Goal: Transaction & Acquisition: Purchase product/service

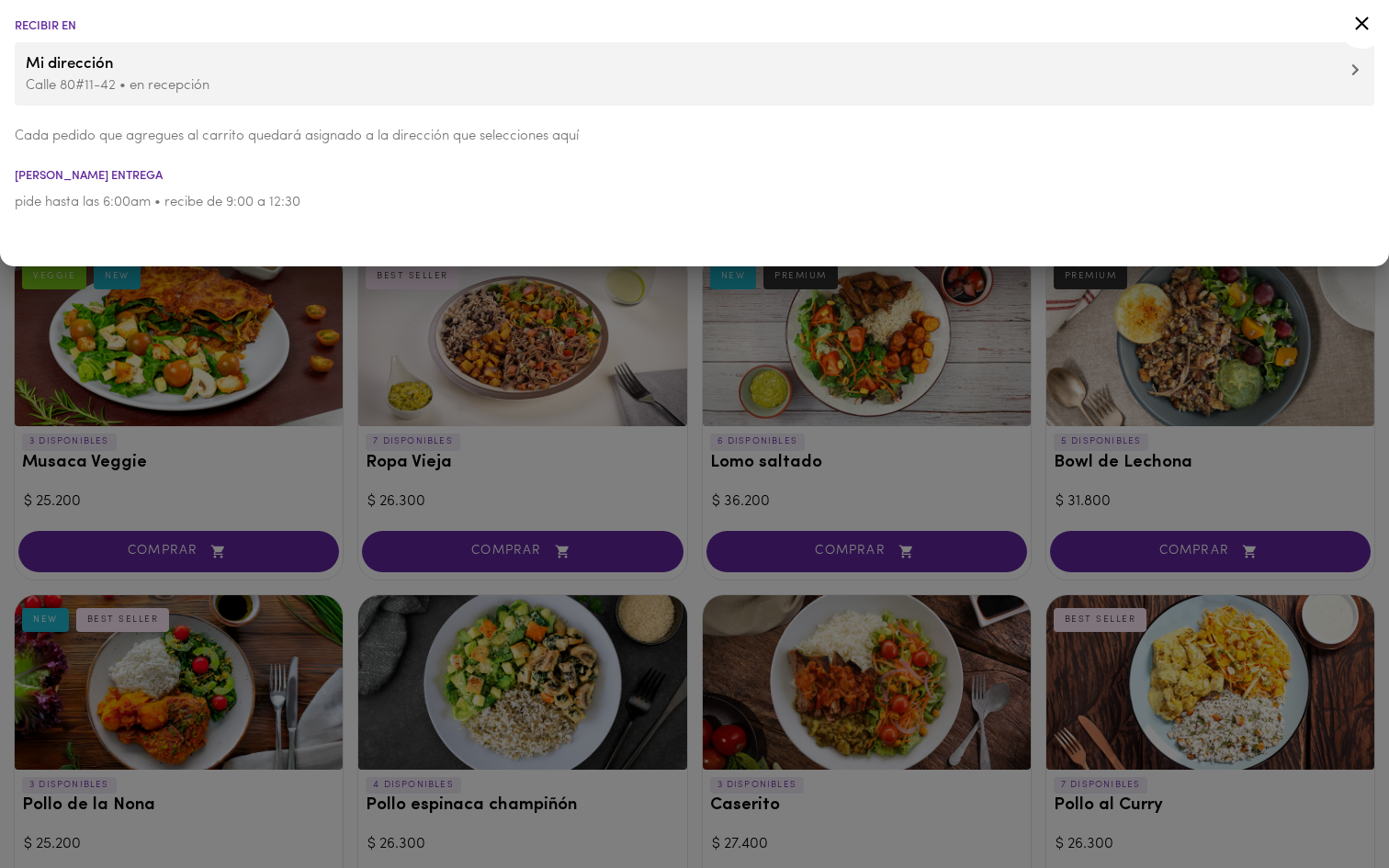
click at [348, 481] on div at bounding box center [694, 434] width 1389 height 868
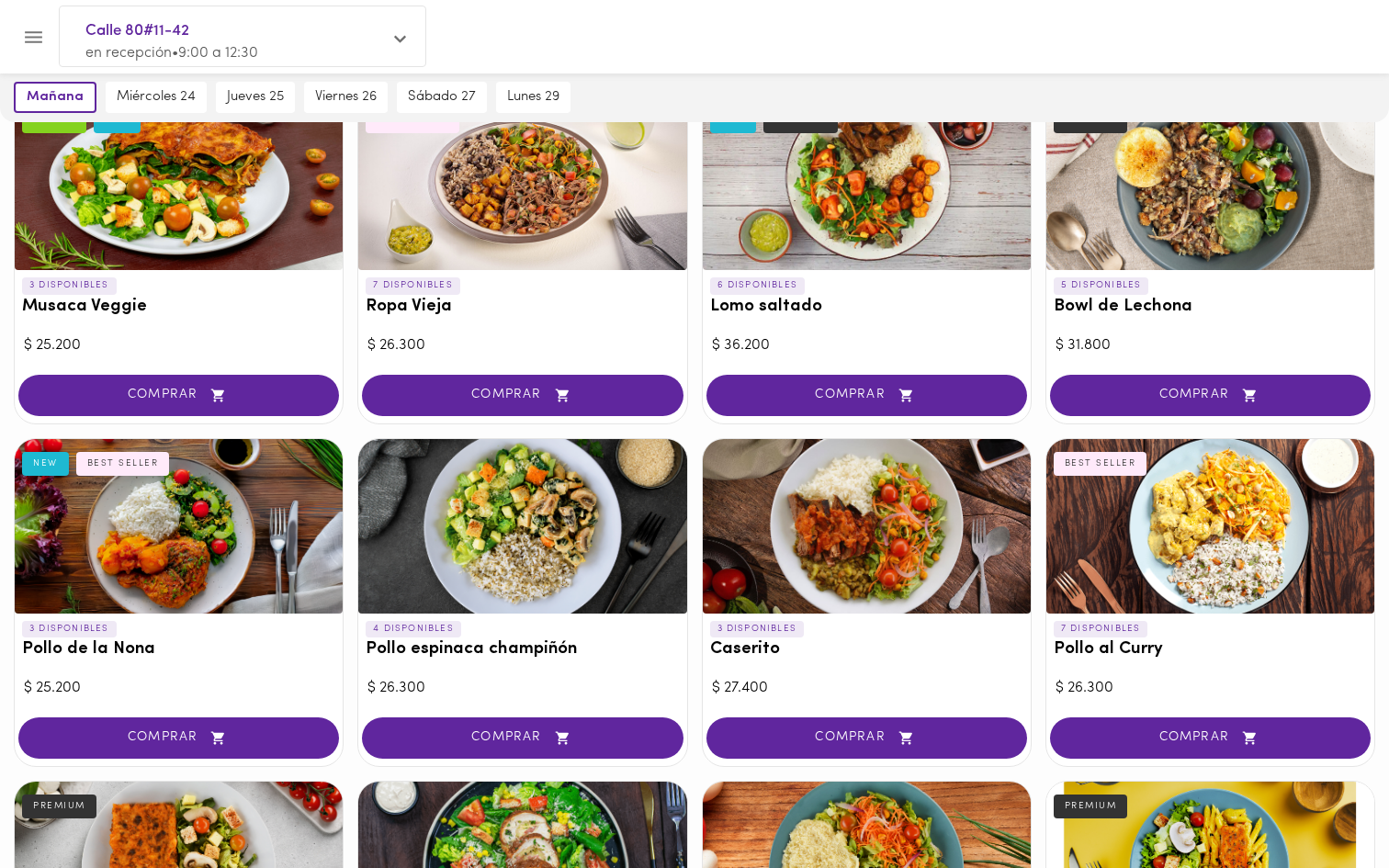
scroll to position [158, 0]
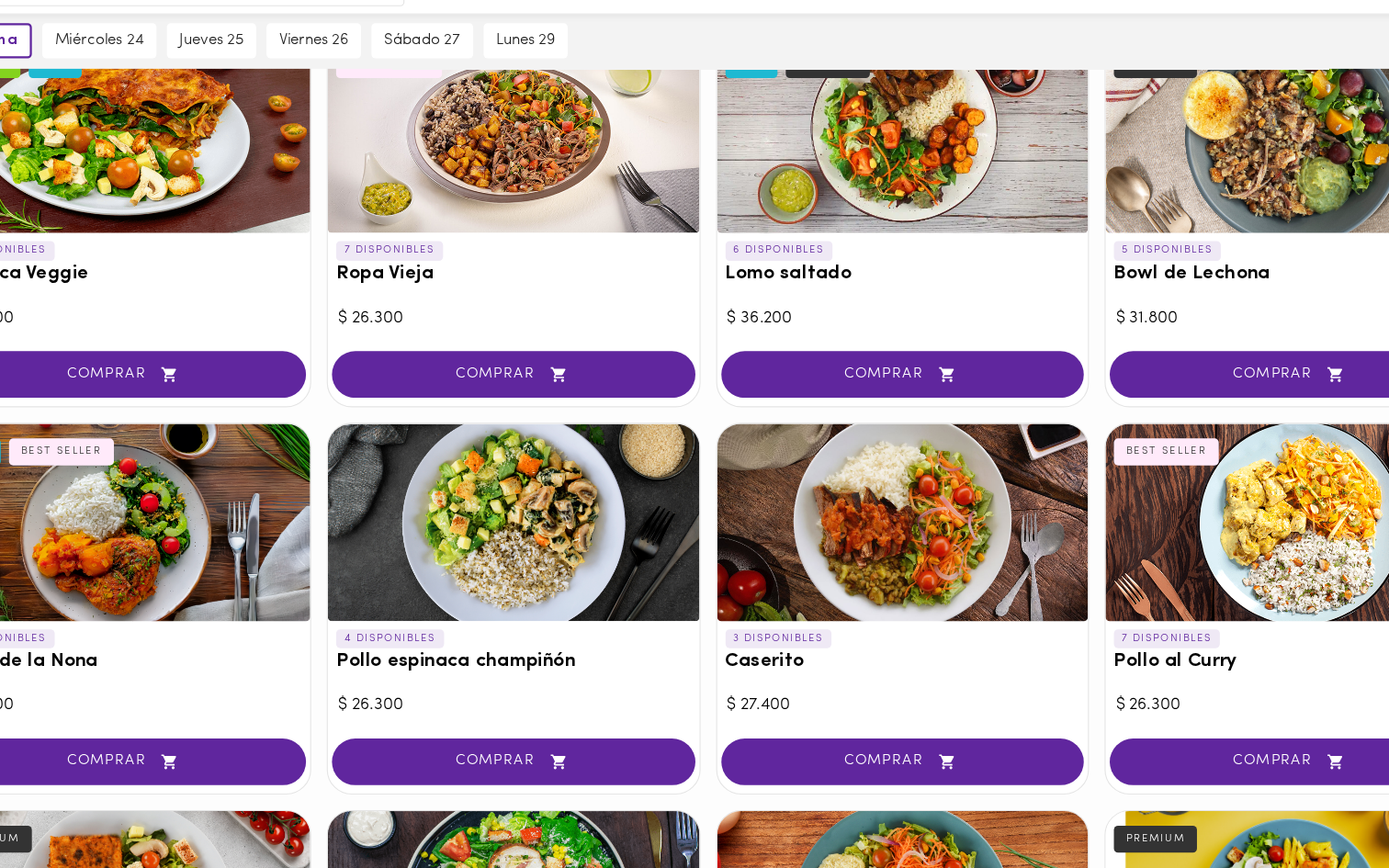
drag, startPoint x: 592, startPoint y: 532, endPoint x: 593, endPoint y: 506, distance: 26.0
click at [593, 506] on div at bounding box center [522, 523] width 328 height 174
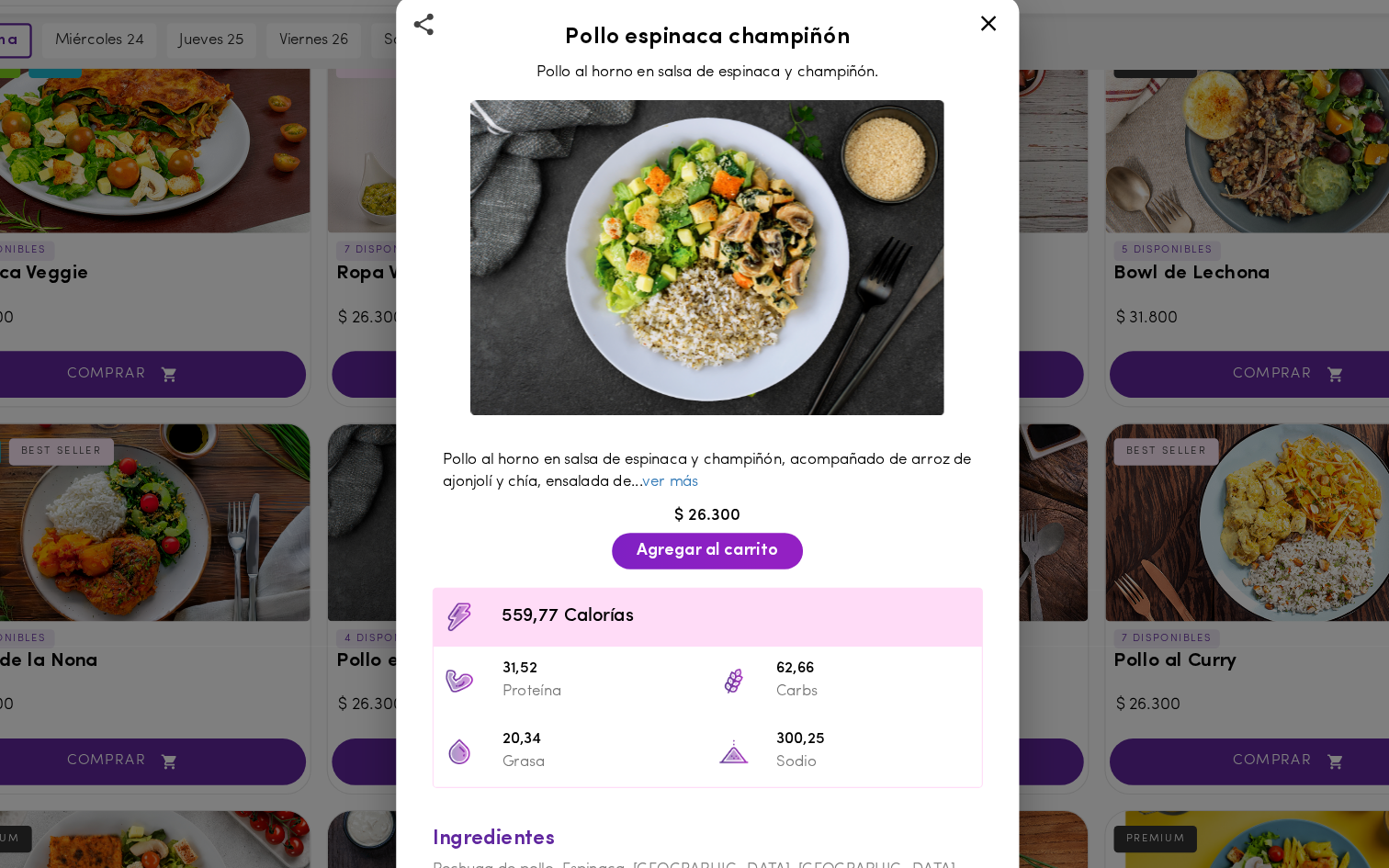
click at [944, 88] on icon at bounding box center [942, 82] width 23 height 23
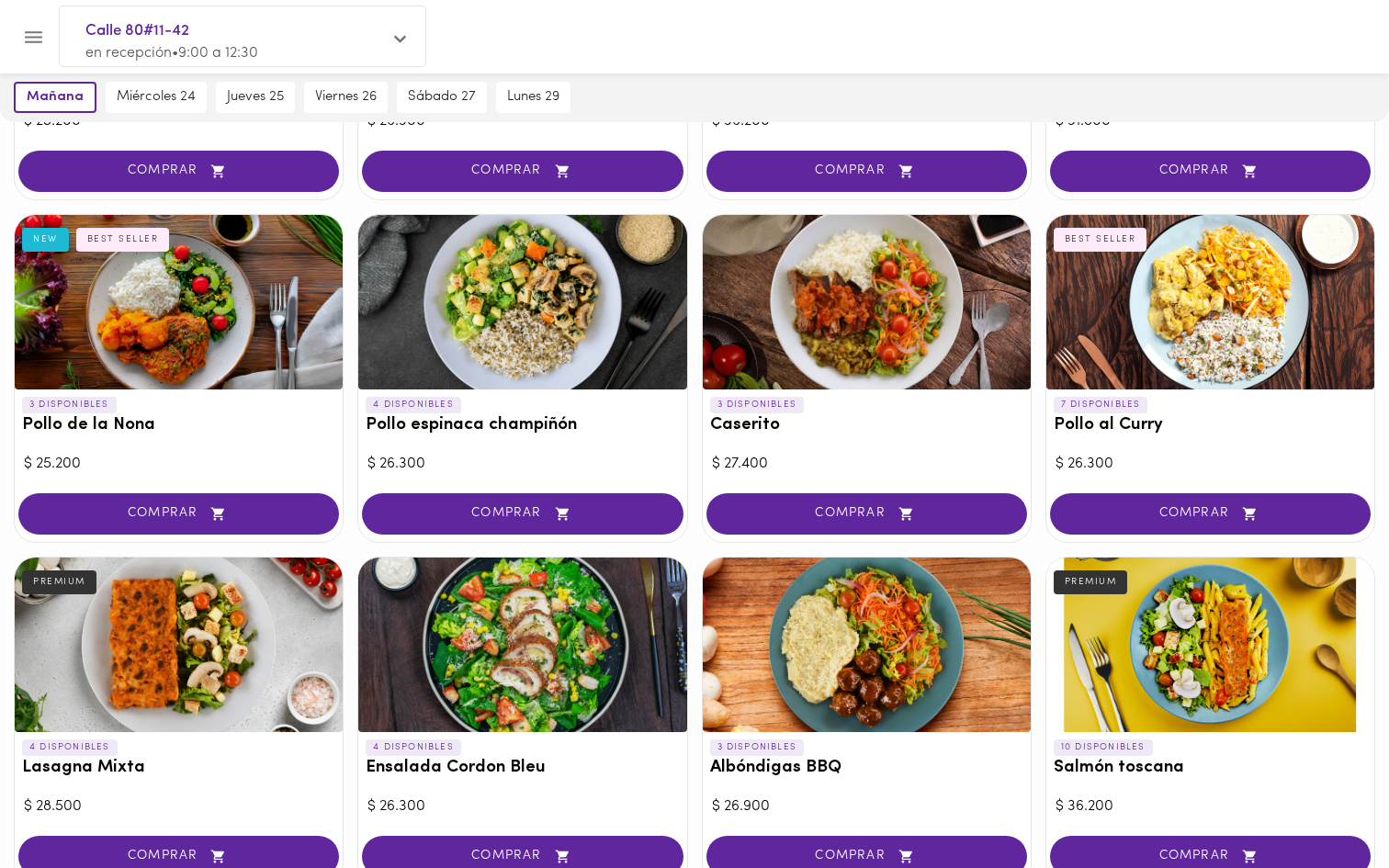
scroll to position [386, 0]
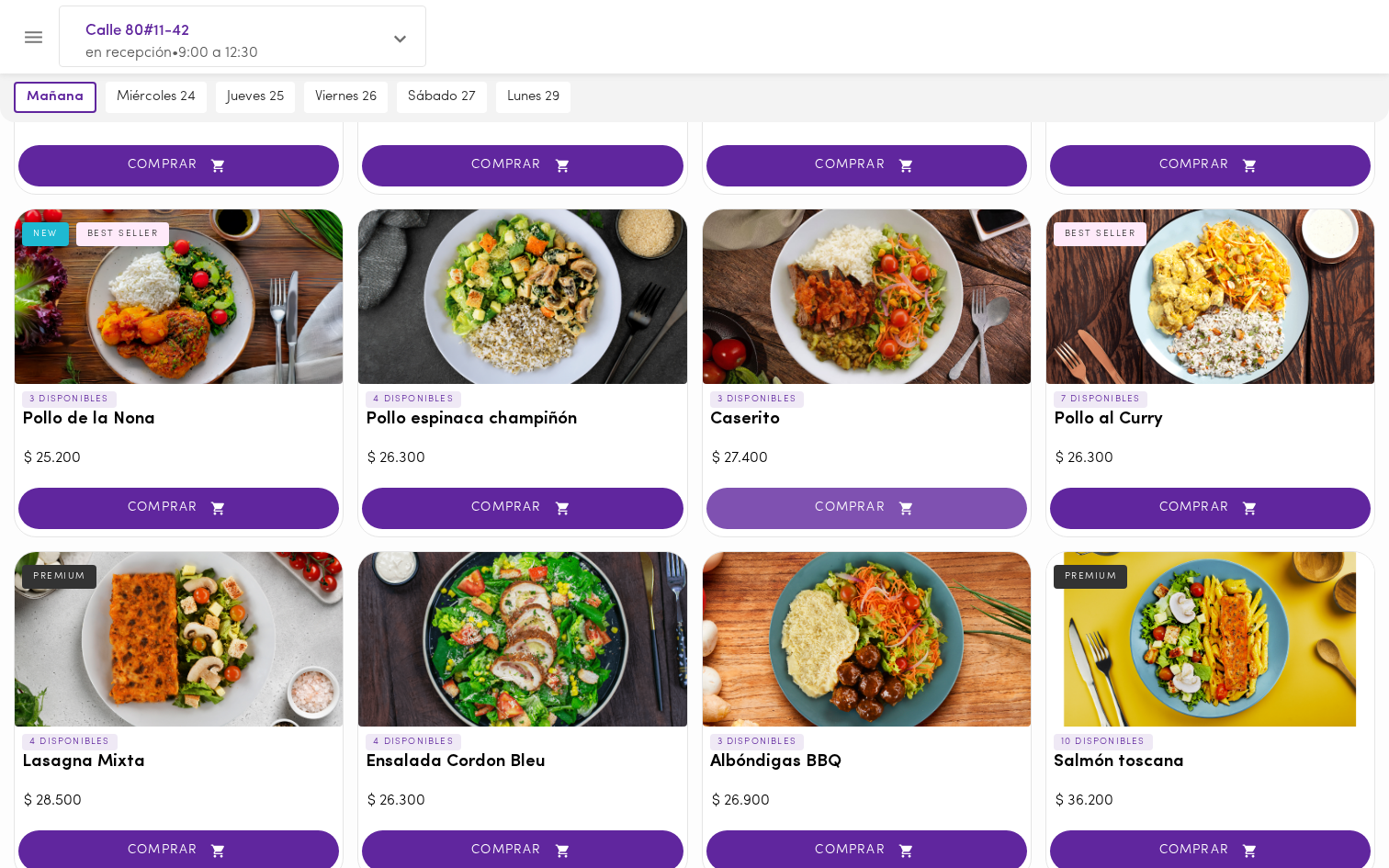
click at [875, 508] on span "COMPRAR" at bounding box center [866, 509] width 275 height 16
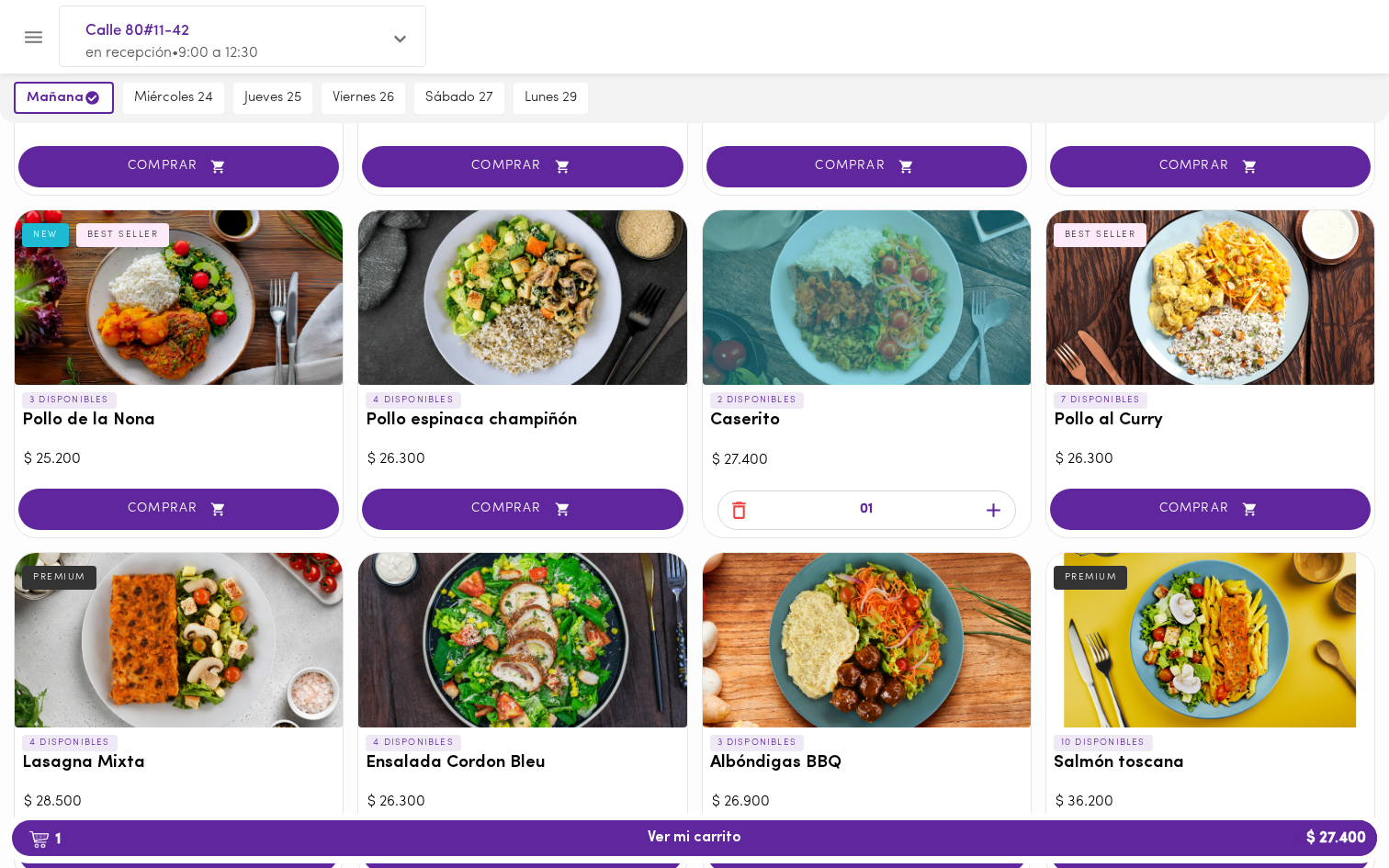
scroll to position [387, 0]
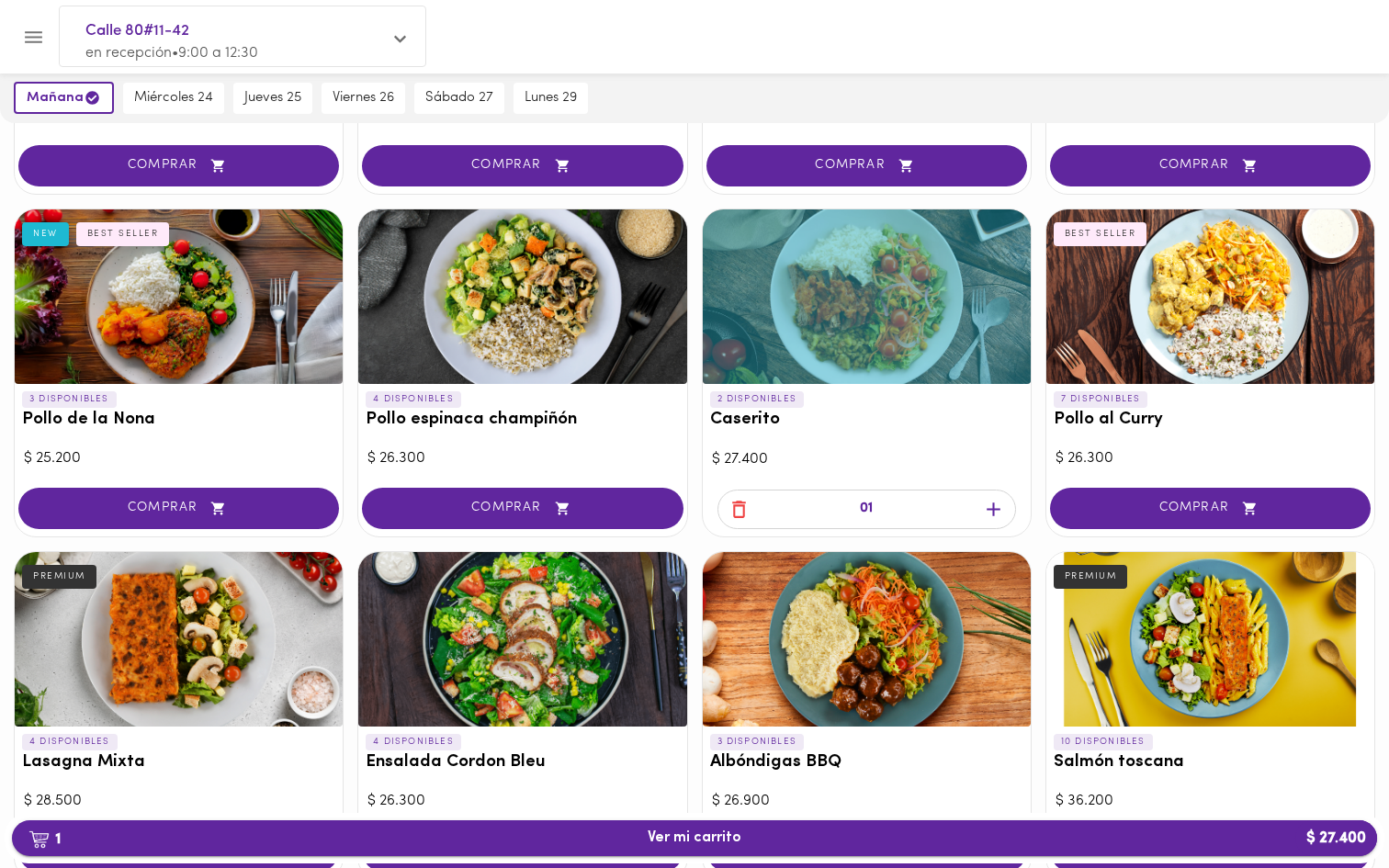
click at [686, 843] on span "1 Ver mi carrito $ 27.400" at bounding box center [694, 838] width 94 height 18
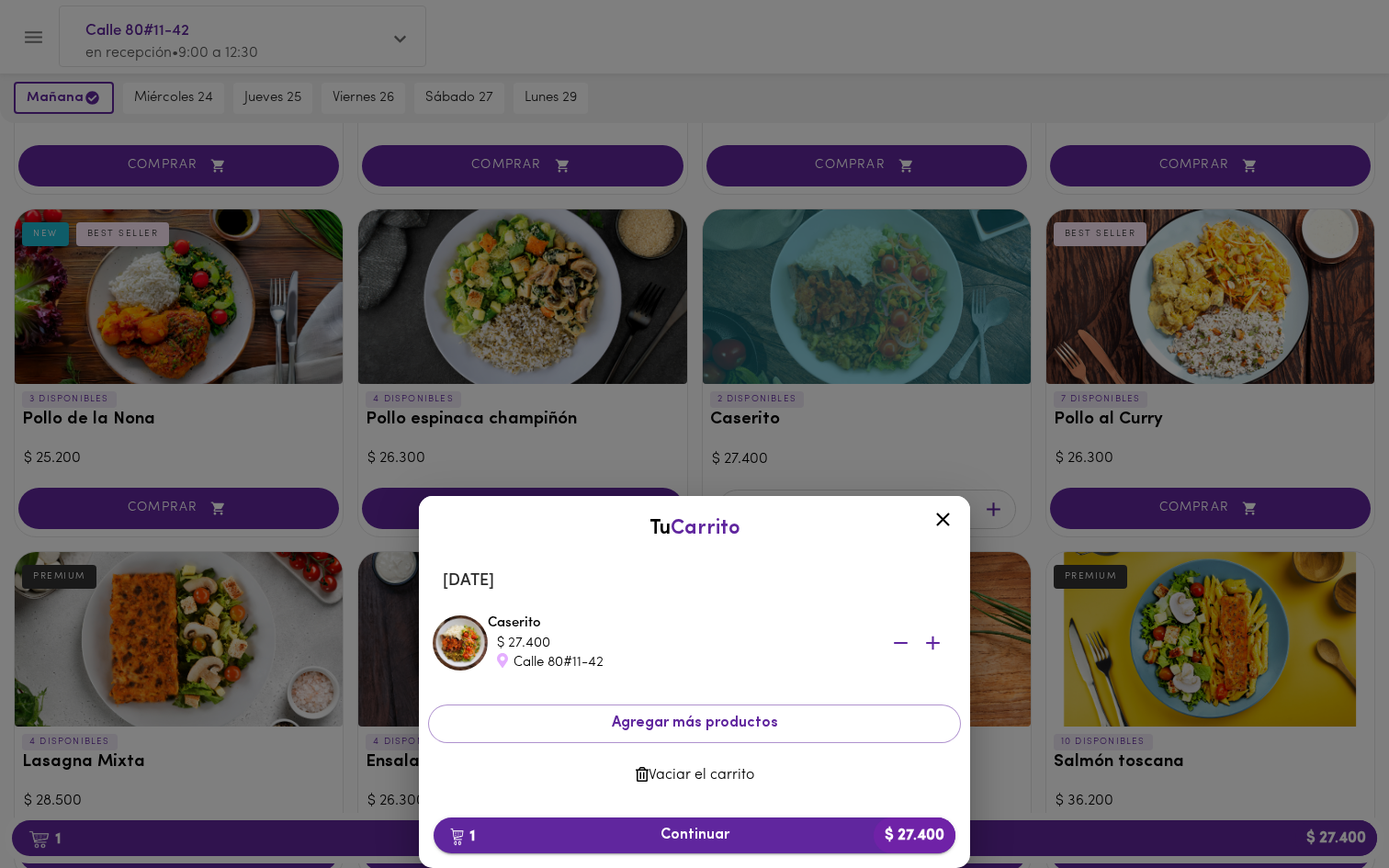
click at [726, 835] on span "1 Continuar $ 27.400" at bounding box center [694, 836] width 492 height 18
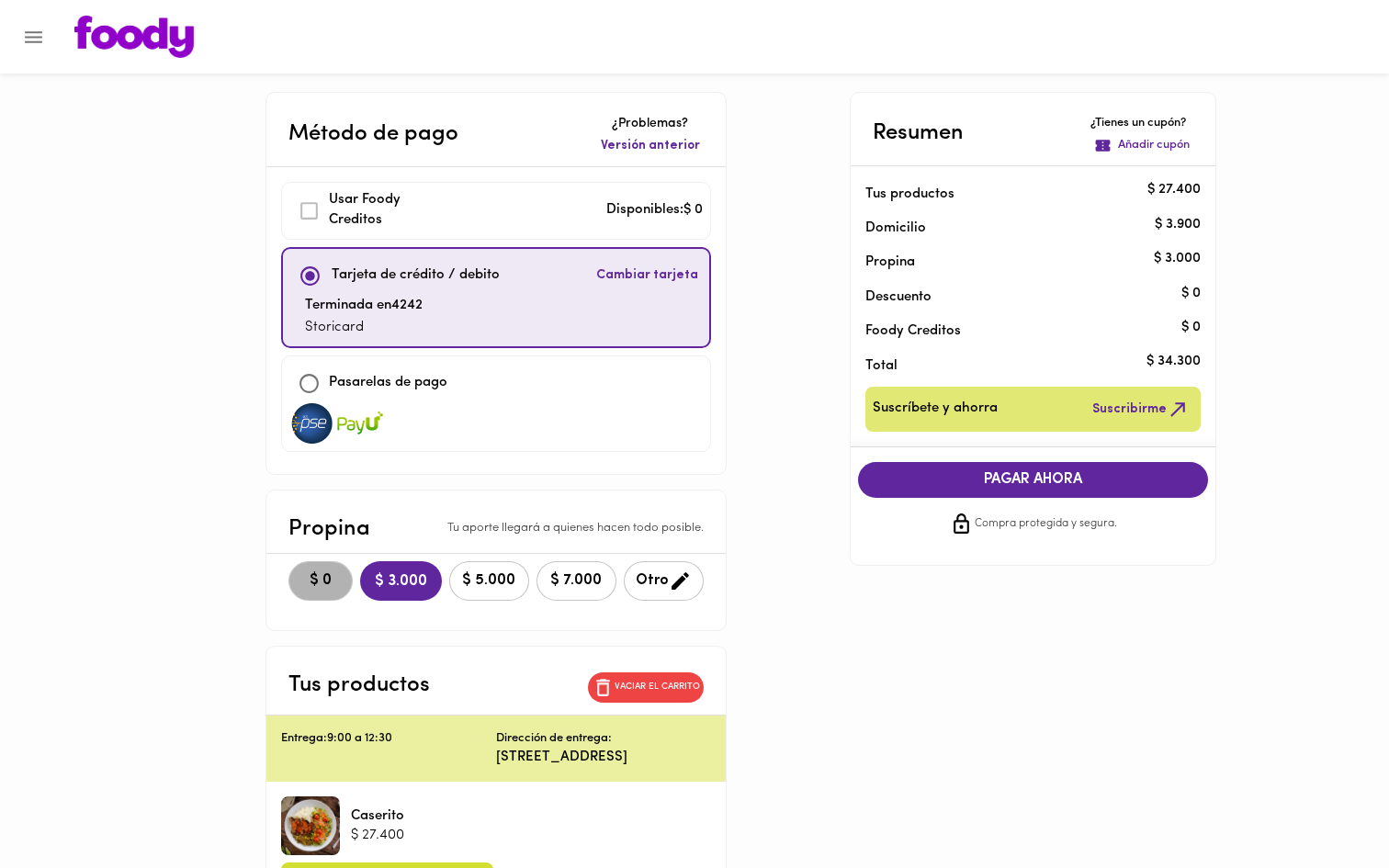
click at [309, 569] on button "$ 0" at bounding box center [320, 581] width 64 height 39
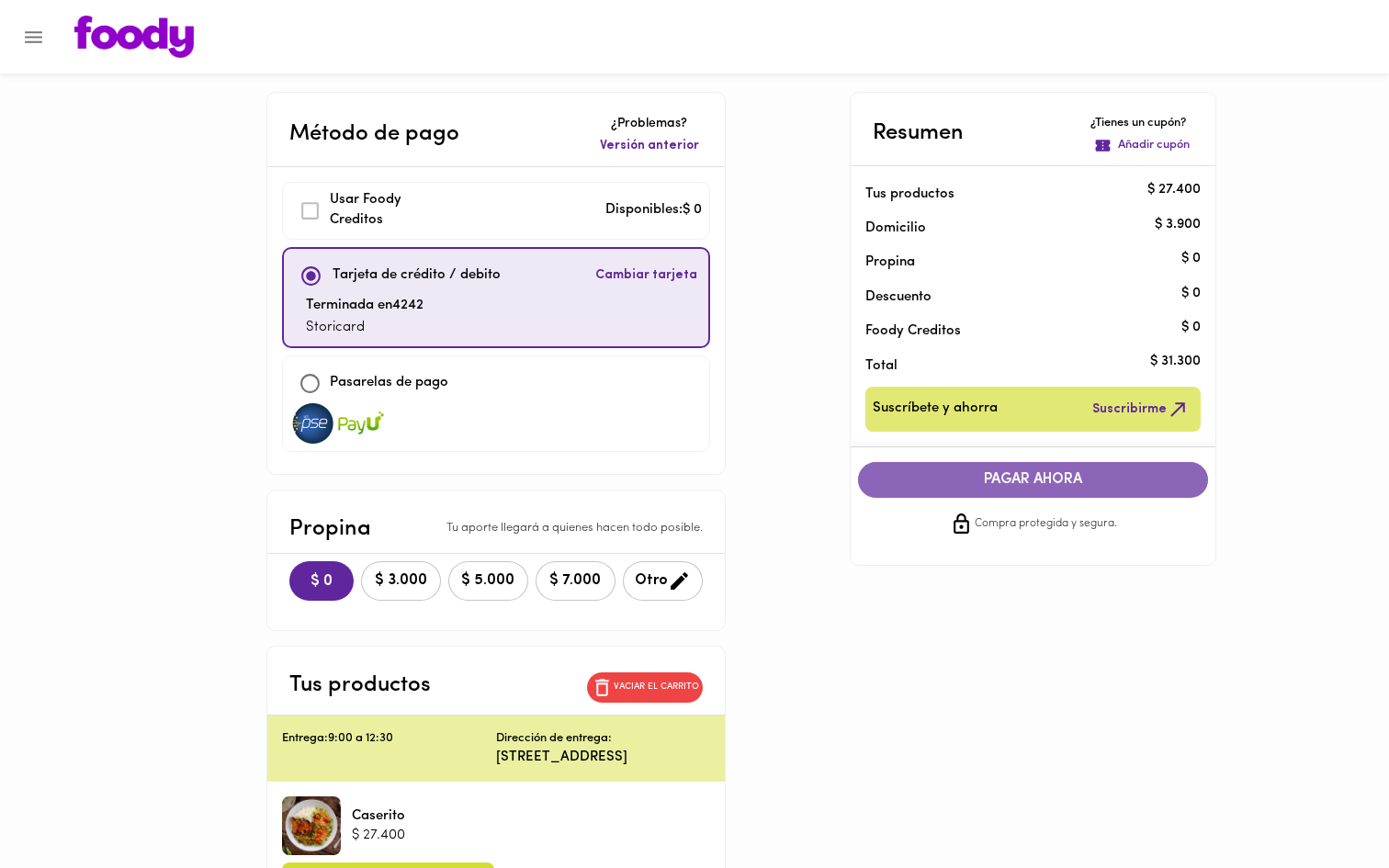
click at [1011, 479] on span "PAGAR AHORA" at bounding box center [1033, 480] width 314 height 18
